Goal: Navigation & Orientation: Find specific page/section

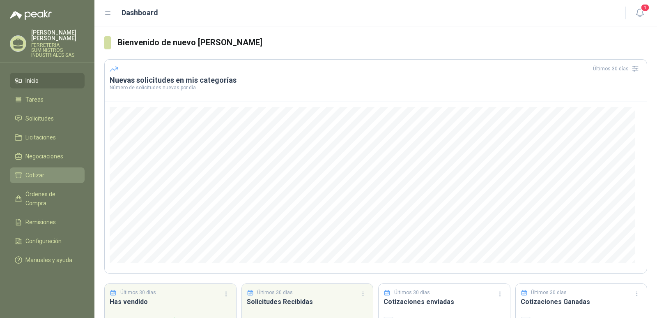
click at [48, 175] on li "Cotizar" at bounding box center [47, 175] width 65 height 9
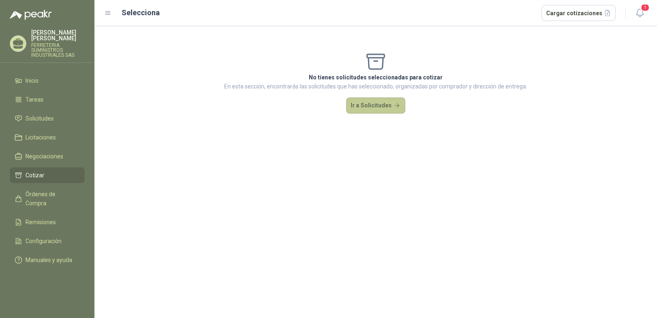
click at [375, 111] on button "Ir a Solicitudes" at bounding box center [375, 105] width 59 height 16
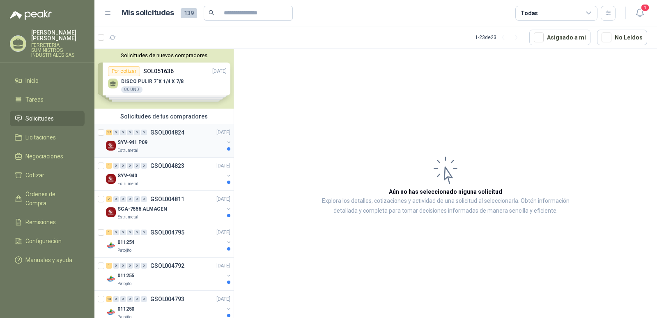
click at [163, 129] on p "GSOL004824" at bounding box center [167, 132] width 34 height 6
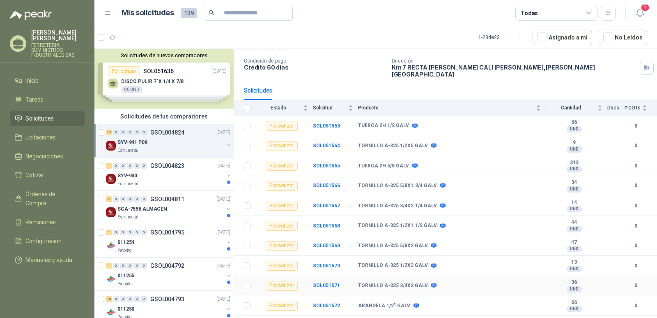
scroll to position [78, 0]
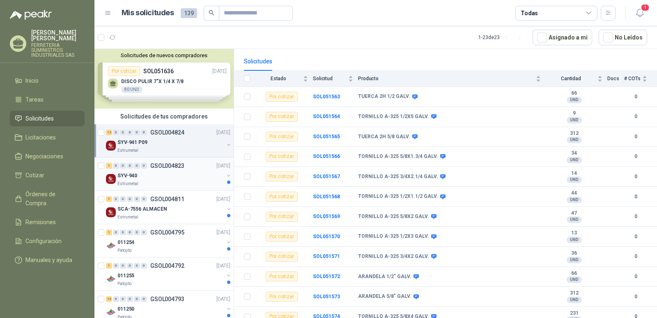
click at [171, 166] on p "GSOL004823" at bounding box center [167, 166] width 34 height 6
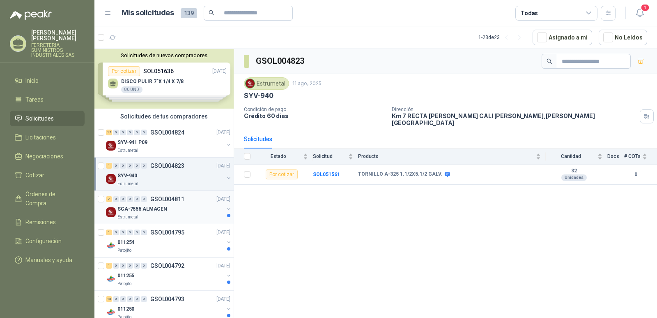
click at [158, 201] on p "GSOL004811" at bounding box center [167, 199] width 34 height 6
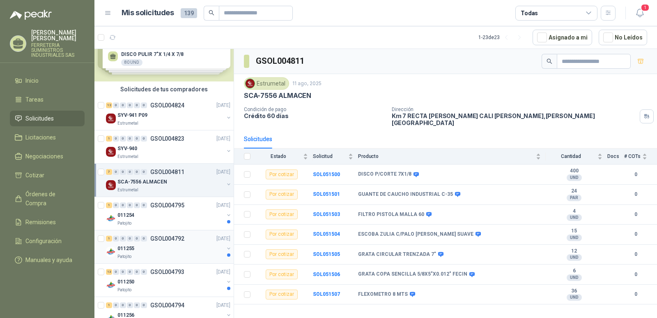
scroll to position [41, 0]
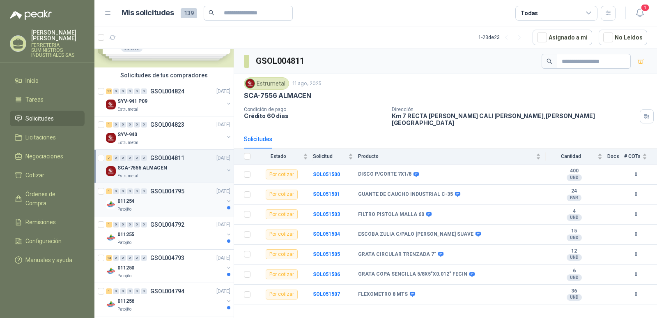
click at [164, 193] on p "GSOL004795" at bounding box center [167, 191] width 34 height 6
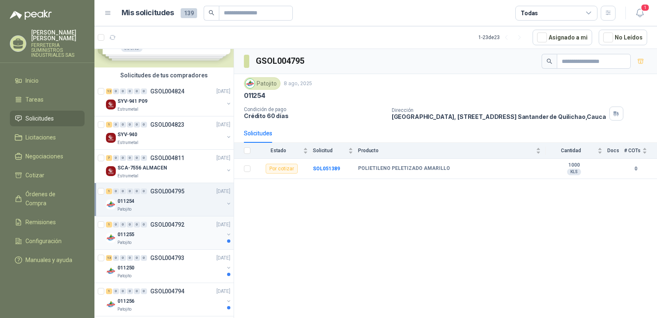
click at [155, 221] on p "GSOL004792" at bounding box center [167, 224] width 34 height 6
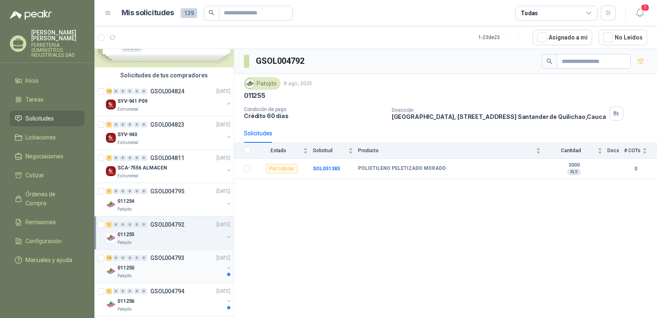
click at [169, 257] on p "GSOL004793" at bounding box center [167, 258] width 34 height 6
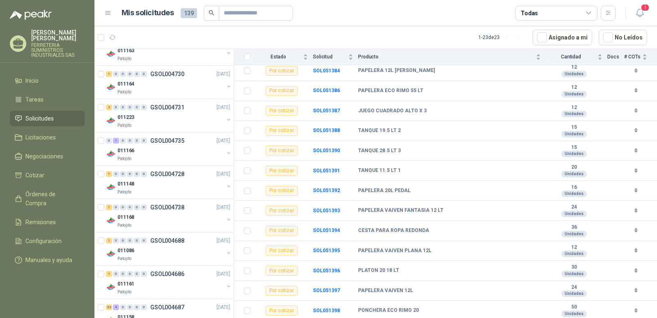
scroll to position [581, 0]
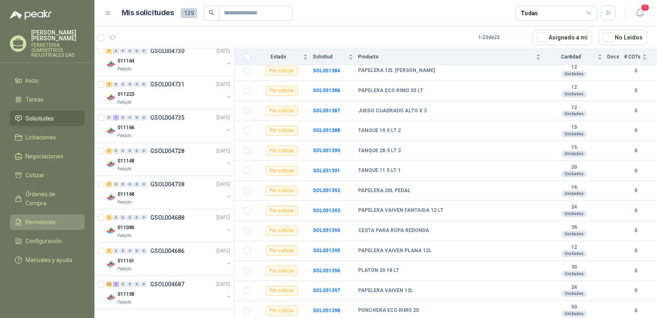
click at [42, 217] on span "Remisiones" at bounding box center [40, 221] width 30 height 9
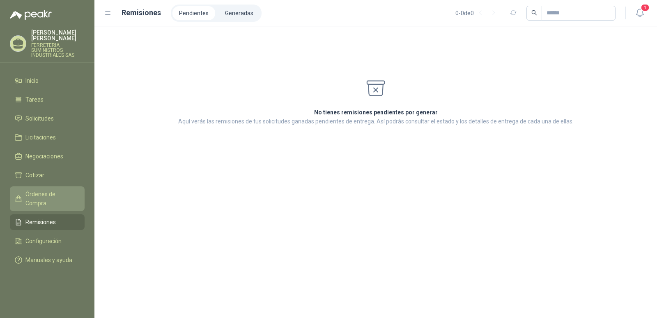
click at [39, 197] on span "Órdenes de Compra" at bounding box center [50, 198] width 51 height 18
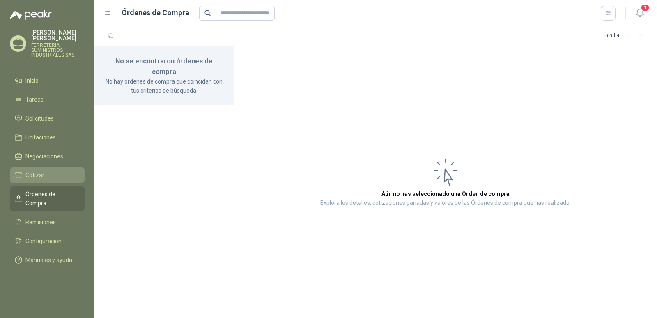
click at [36, 178] on span "Cotizar" at bounding box center [34, 175] width 19 height 9
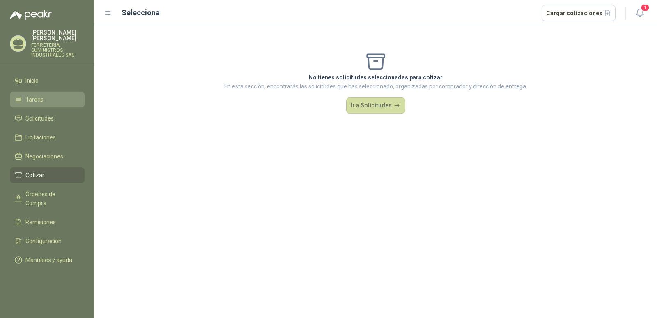
click at [49, 101] on li "Tareas" at bounding box center [47, 99] width 65 height 9
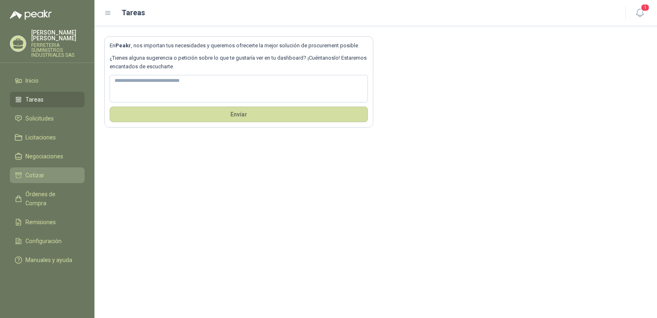
click at [56, 178] on li "Cotizar" at bounding box center [47, 175] width 65 height 9
